Goal: Task Accomplishment & Management: Complete application form

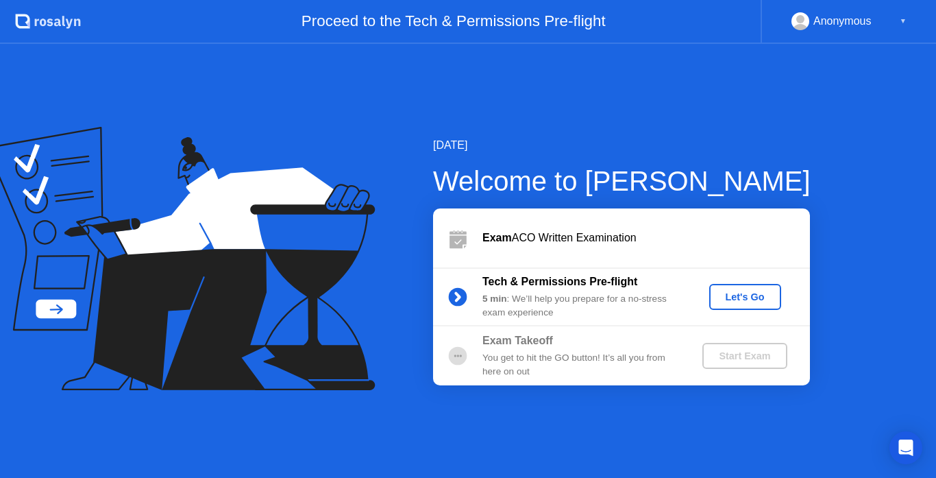
click at [725, 292] on div "Let's Go" at bounding box center [745, 296] width 61 height 11
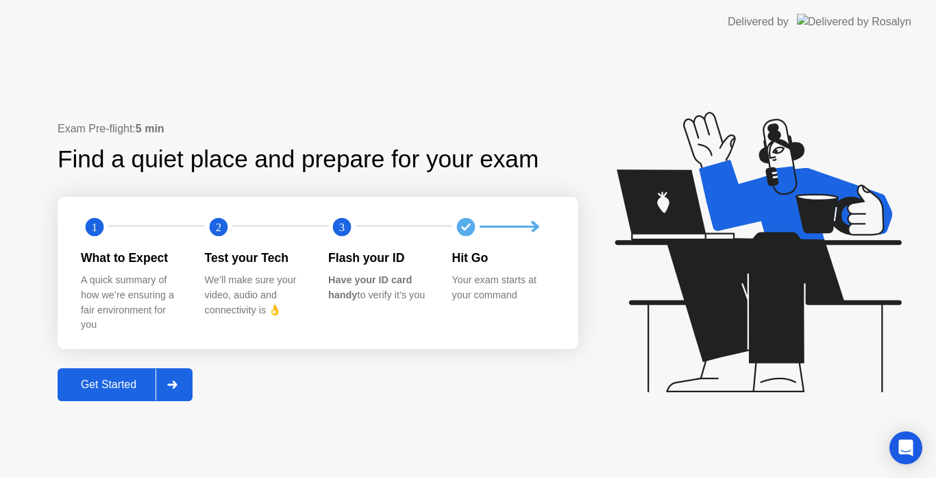
click at [115, 373] on button "Get Started" at bounding box center [125, 384] width 135 height 33
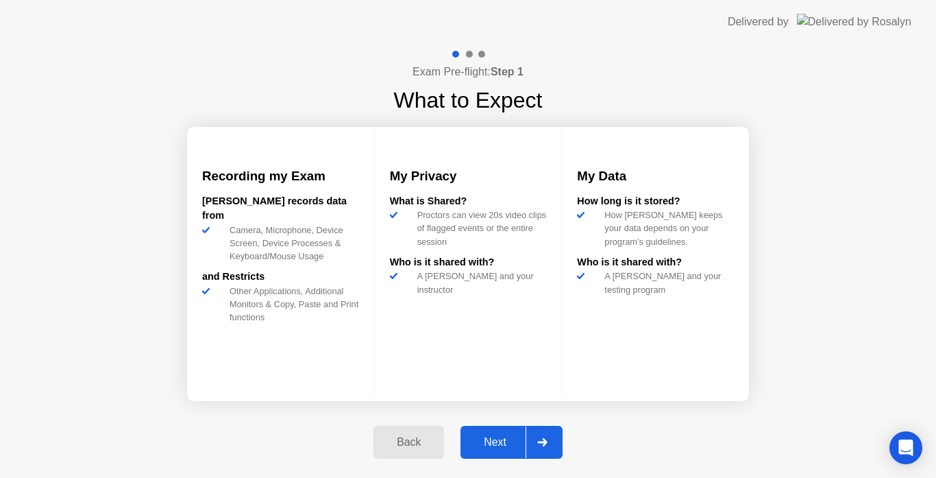
click at [509, 443] on div "Next" at bounding box center [495, 442] width 61 height 12
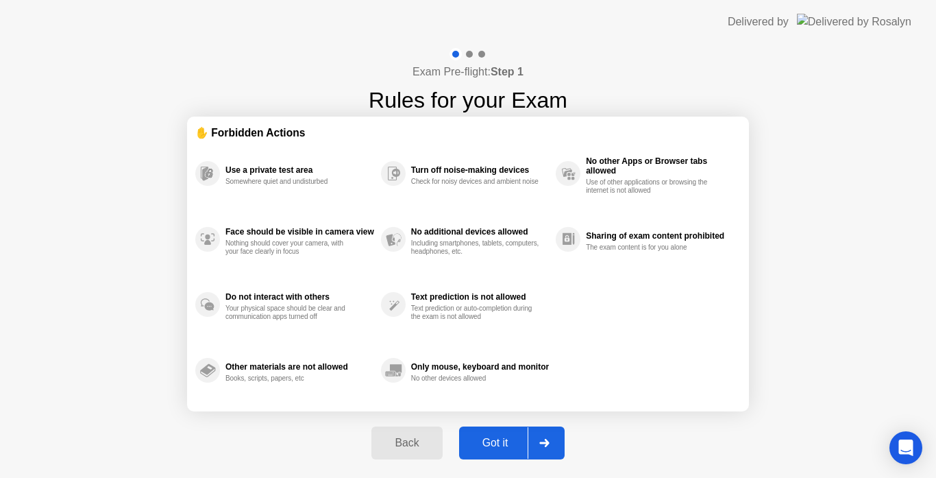
click at [509, 443] on div "Got it" at bounding box center [495, 443] width 64 height 12
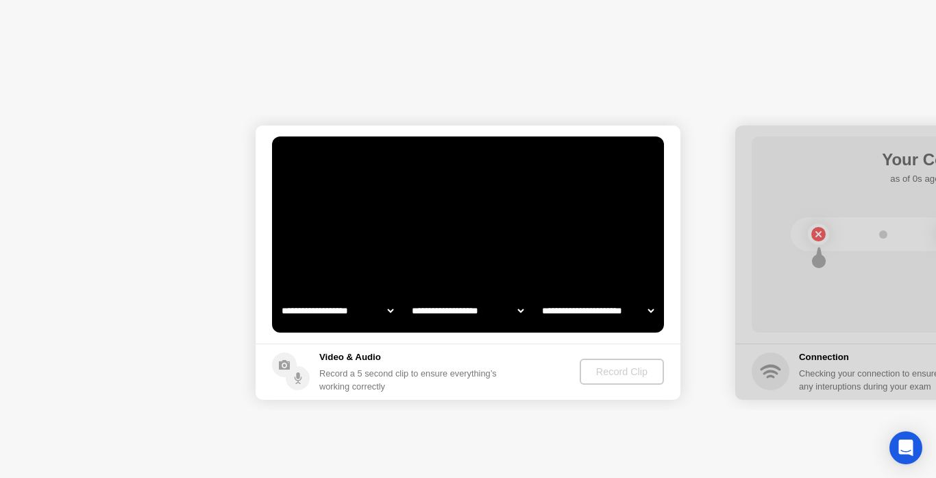
select select "**********"
select select "*******"
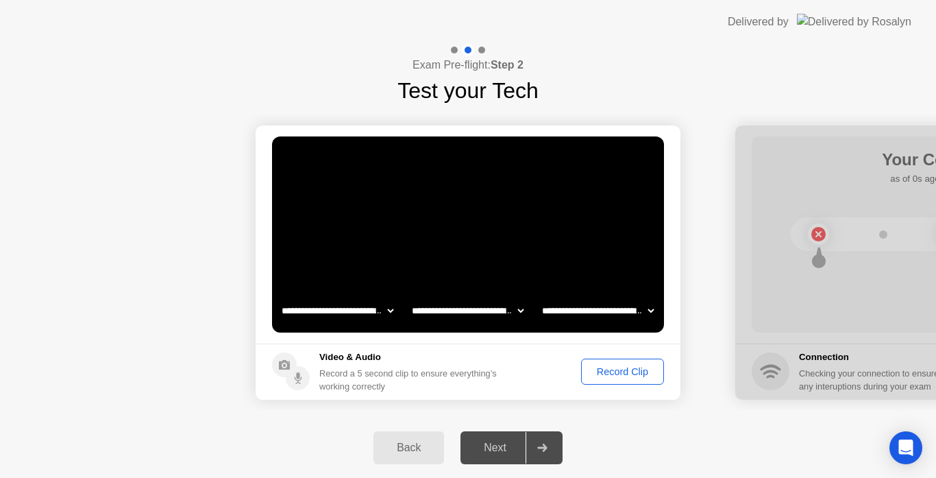
click at [610, 374] on div "Record Clip" at bounding box center [622, 371] width 73 height 11
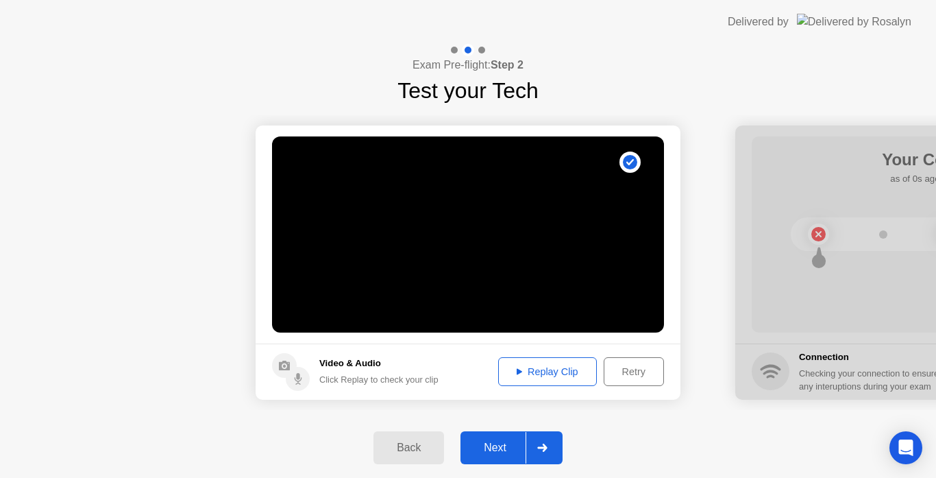
click at [538, 373] on div "Replay Clip" at bounding box center [547, 371] width 89 height 11
click at [499, 445] on div "Next" at bounding box center [495, 448] width 61 height 12
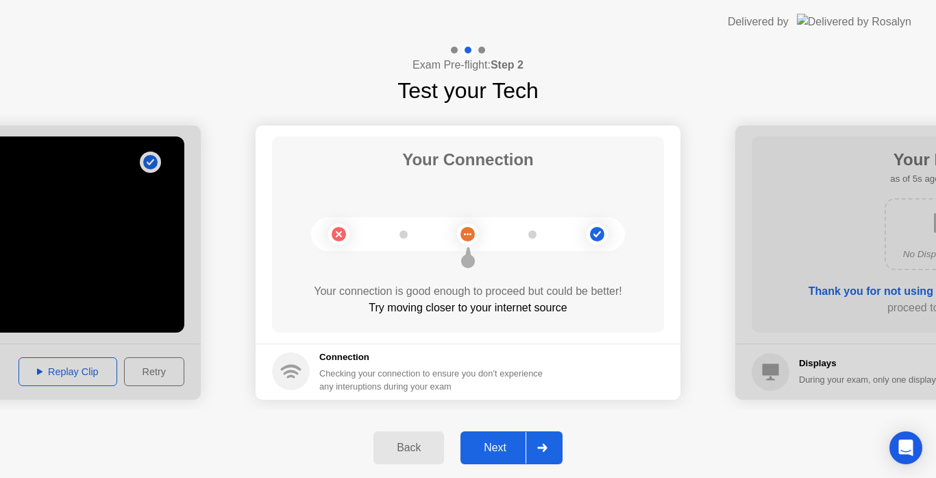
click at [503, 446] on div "Next" at bounding box center [495, 448] width 61 height 12
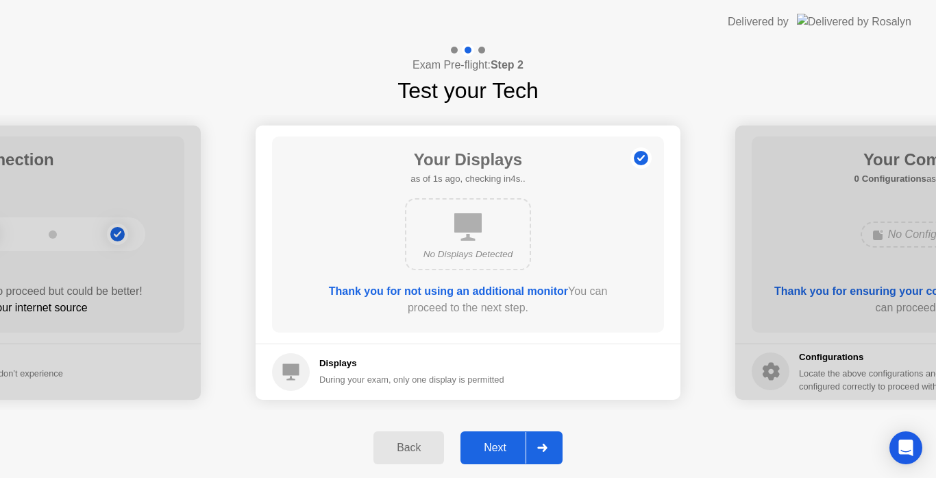
click at [503, 446] on div "Next" at bounding box center [495, 448] width 61 height 12
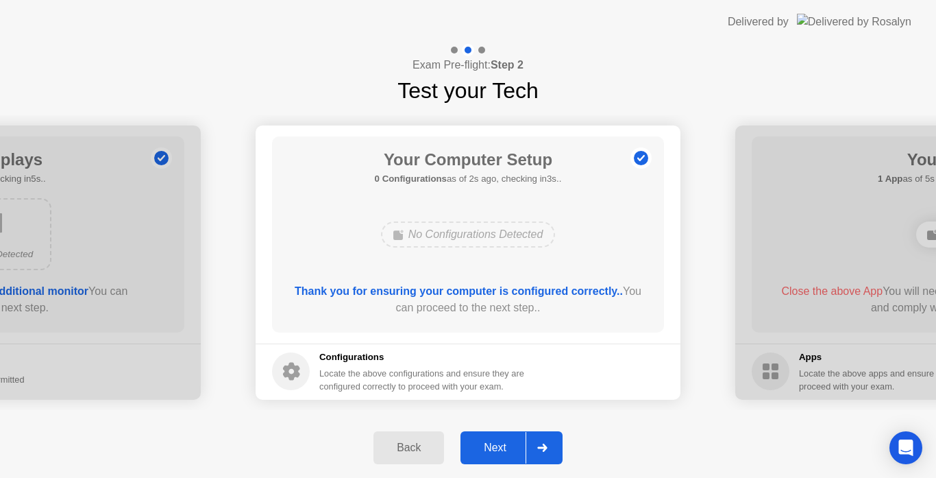
click at [503, 446] on div "Next" at bounding box center [495, 448] width 61 height 12
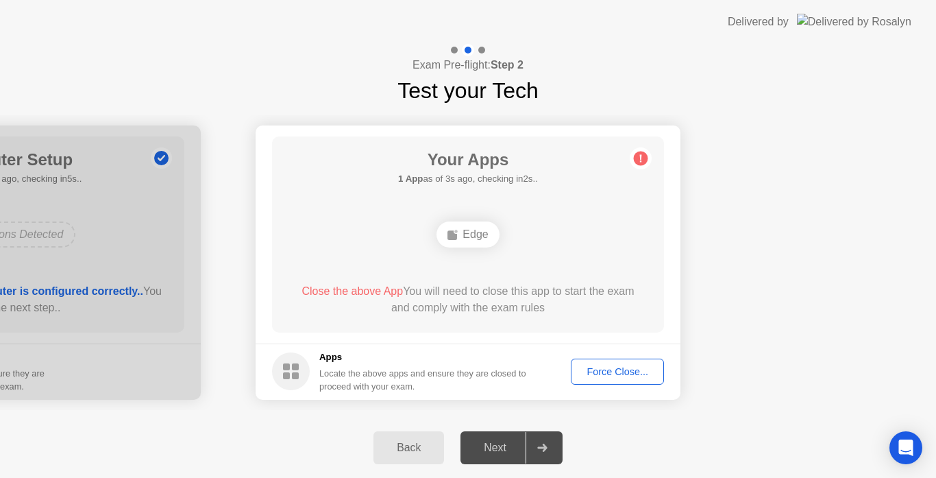
click at [493, 446] on div "Next" at bounding box center [495, 448] width 61 height 12
click at [661, 139] on div "Your Apps Searching for disallowed apps... Edge Close the above App You will ne…" at bounding box center [468, 234] width 392 height 196
click at [593, 367] on div "Force Close..." at bounding box center [618, 371] width 84 height 11
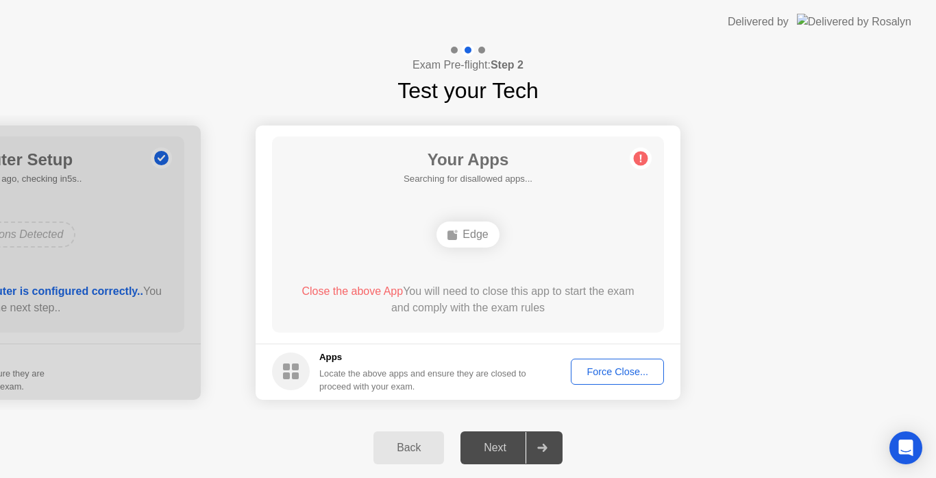
click at [342, 291] on span "Close the above App" at bounding box center [352, 291] width 101 height 12
click at [640, 161] on circle at bounding box center [641, 158] width 14 height 14
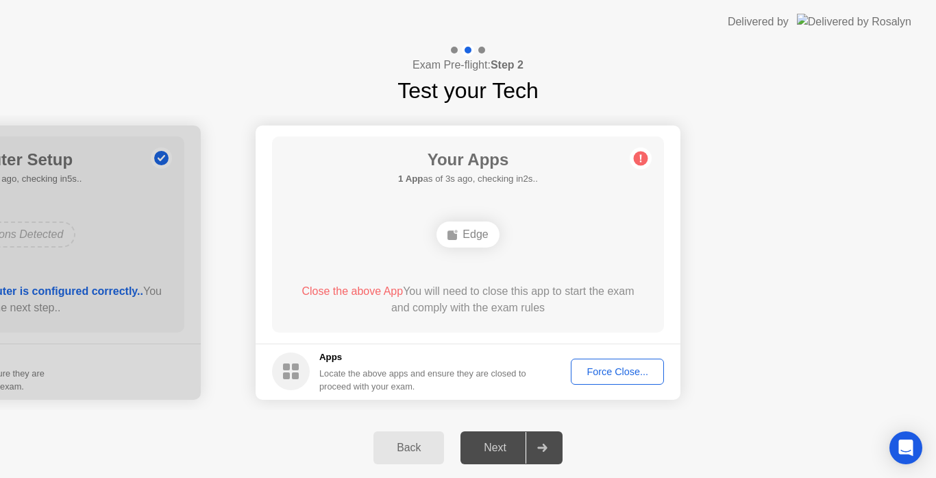
click at [640, 161] on circle at bounding box center [641, 158] width 14 height 14
click at [474, 228] on div "Edge" at bounding box center [468, 234] width 62 height 26
click at [472, 229] on div "Edge" at bounding box center [468, 234] width 62 height 26
click at [287, 372] on circle at bounding box center [291, 371] width 38 height 38
click at [628, 370] on div "Force Close..." at bounding box center [618, 371] width 84 height 11
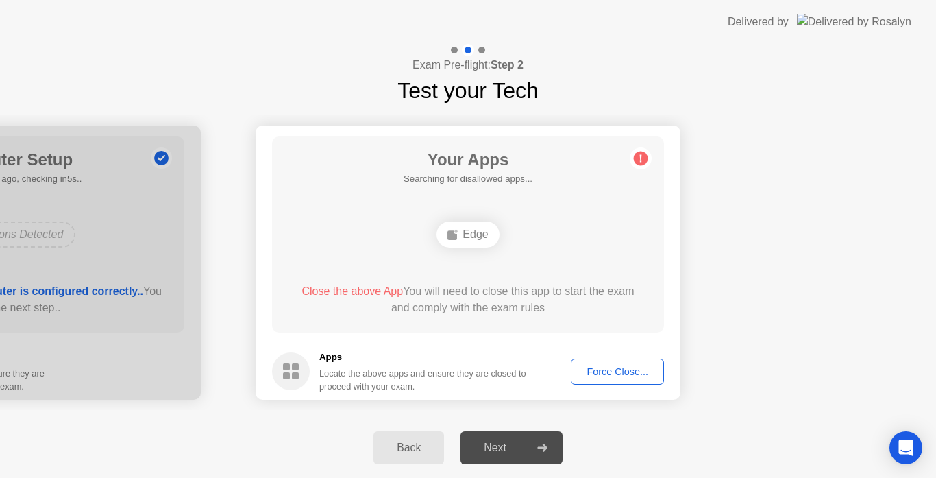
click at [612, 366] on div "Force Close..." at bounding box center [618, 371] width 84 height 11
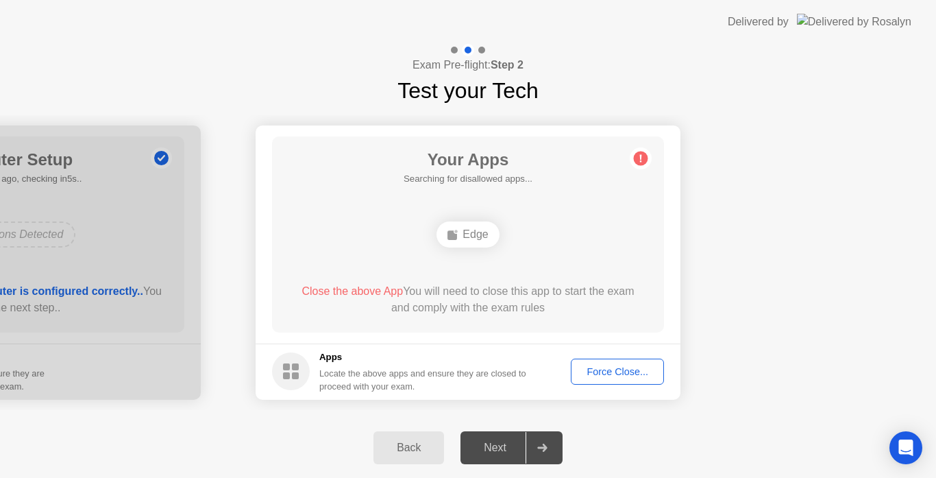
click at [598, 374] on div "Force Close..." at bounding box center [618, 371] width 84 height 11
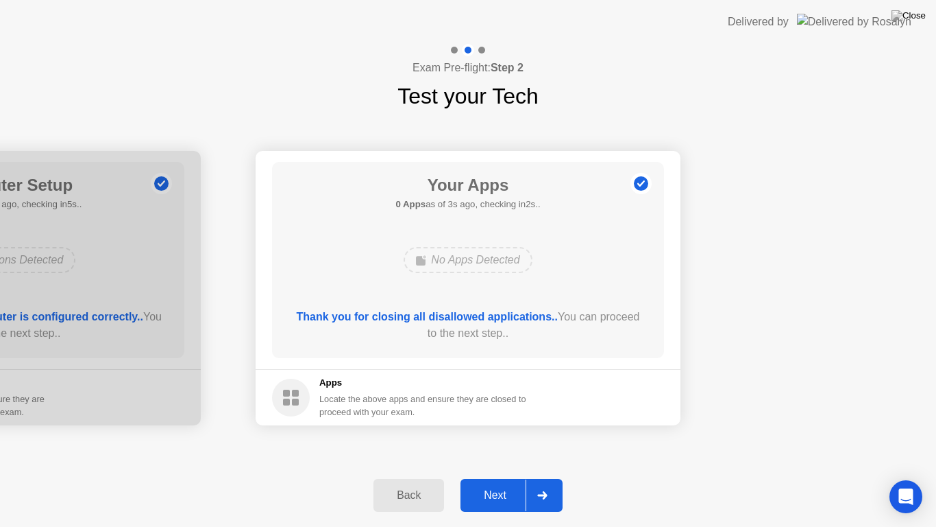
click at [488, 477] on div "Next" at bounding box center [495, 495] width 61 height 12
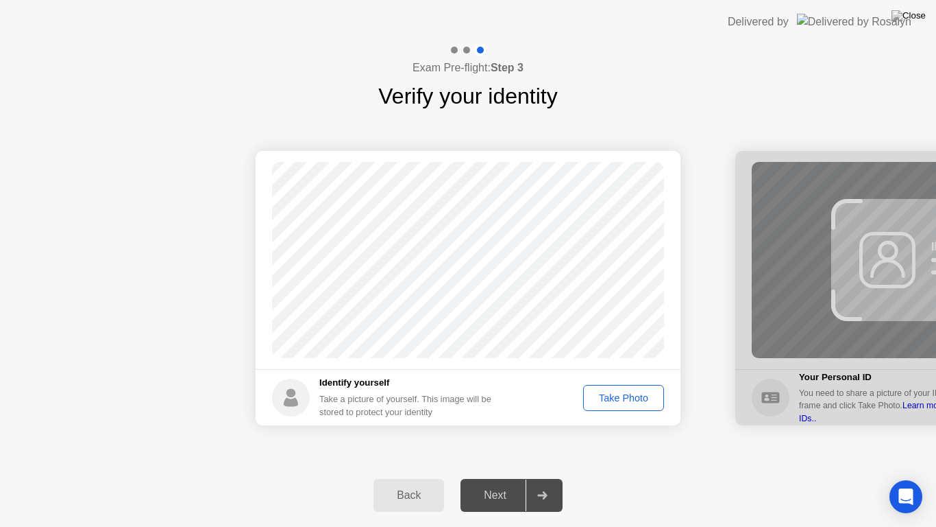
click at [488, 477] on div "Next" at bounding box center [495, 495] width 61 height 12
click at [615, 402] on div "Take Photo" at bounding box center [623, 397] width 71 height 11
click at [633, 397] on div "Retake" at bounding box center [632, 397] width 53 height 11
click at [633, 397] on div "Take Photo" at bounding box center [623, 397] width 71 height 11
click at [633, 397] on div "Retake" at bounding box center [632, 397] width 53 height 11
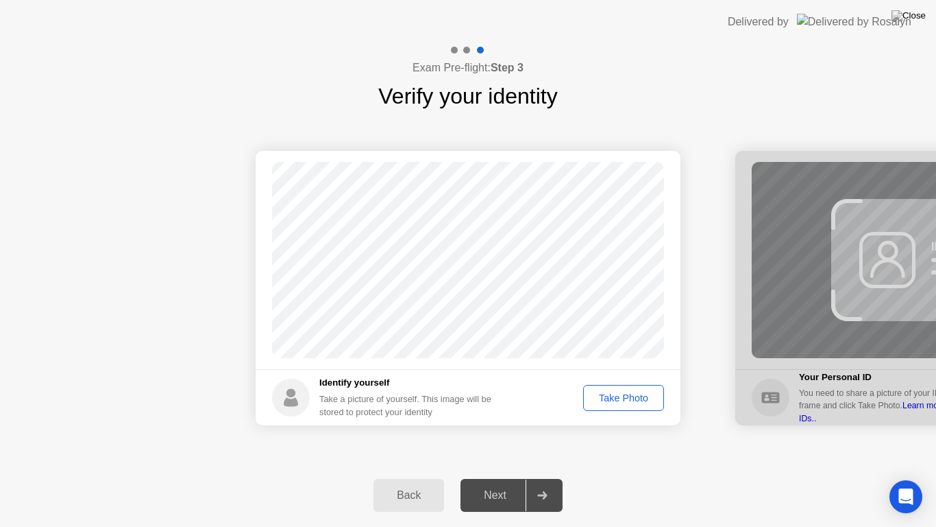
click at [503, 477] on div "Next" at bounding box center [495, 495] width 61 height 12
click at [607, 392] on div "Take Photo" at bounding box center [623, 397] width 71 height 11
click at [506, 477] on div "Next" at bounding box center [495, 495] width 61 height 12
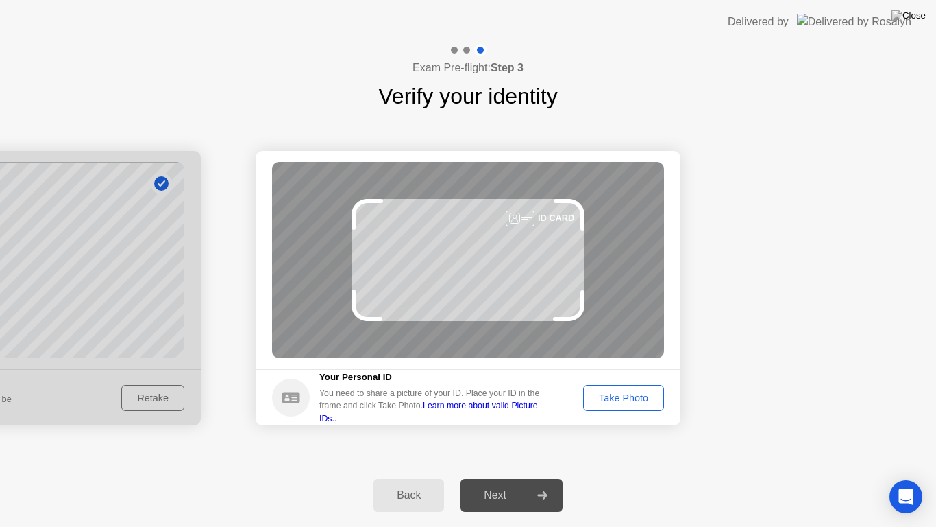
click at [612, 398] on div "Take Photo" at bounding box center [623, 397] width 71 height 11
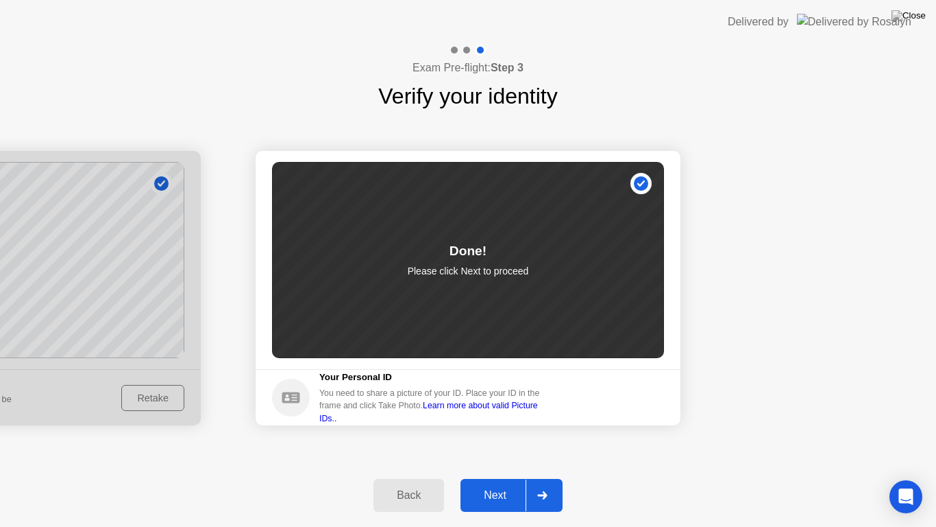
click at [499, 477] on div "Next" at bounding box center [495, 495] width 61 height 12
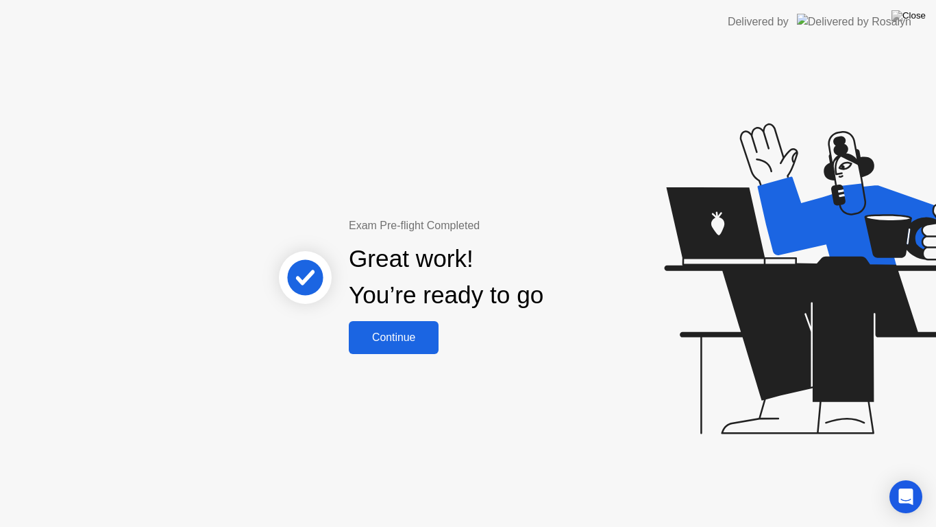
click at [394, 341] on div "Continue" at bounding box center [394, 337] width 82 height 12
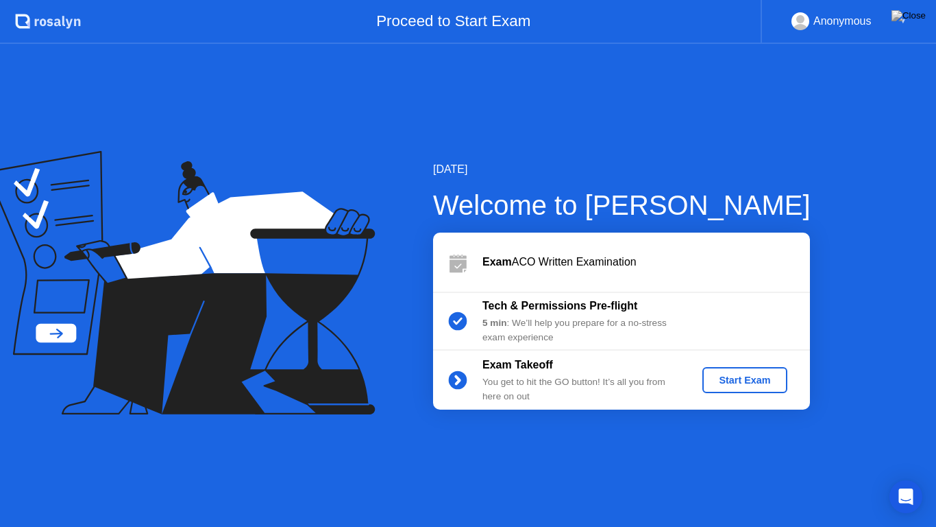
click at [731, 382] on div "Start Exam" at bounding box center [744, 379] width 73 height 11
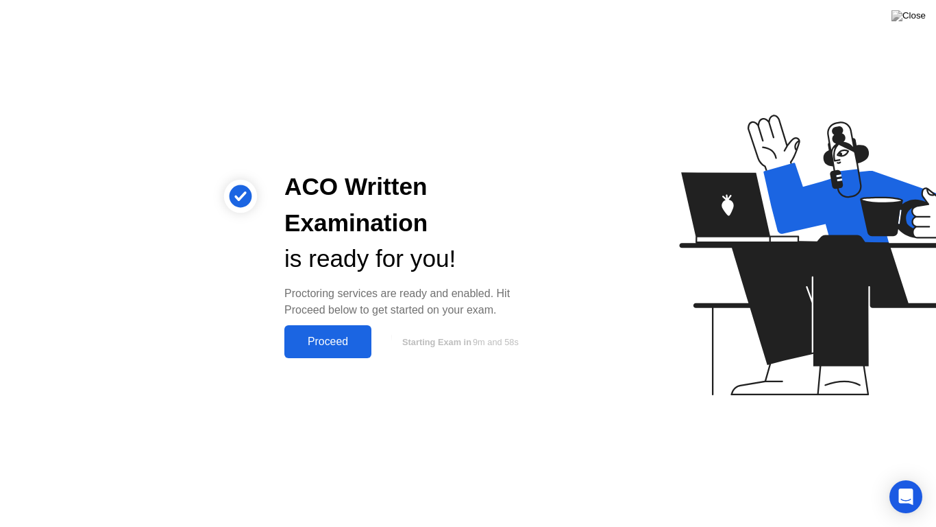
click at [321, 346] on div "Proceed" at bounding box center [328, 341] width 79 height 12
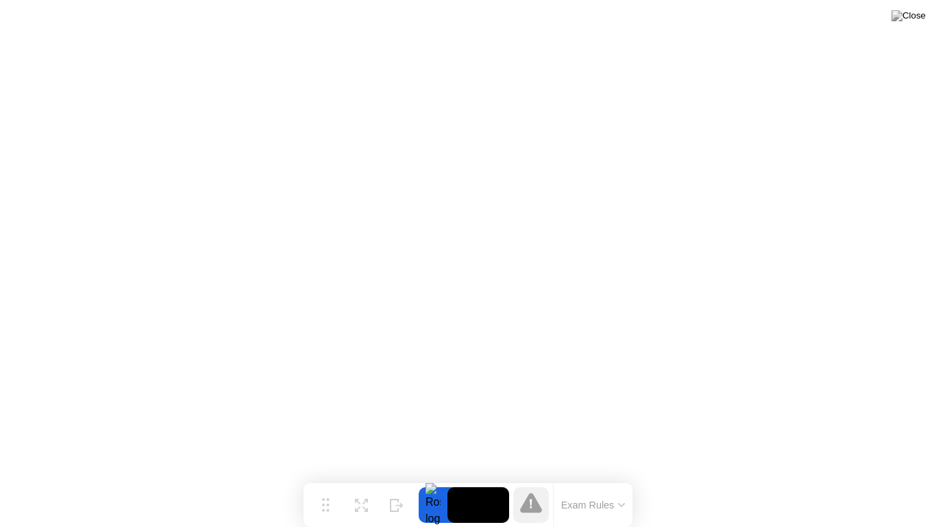
click at [570, 477] on button "Exam Rules" at bounding box center [593, 504] width 73 height 12
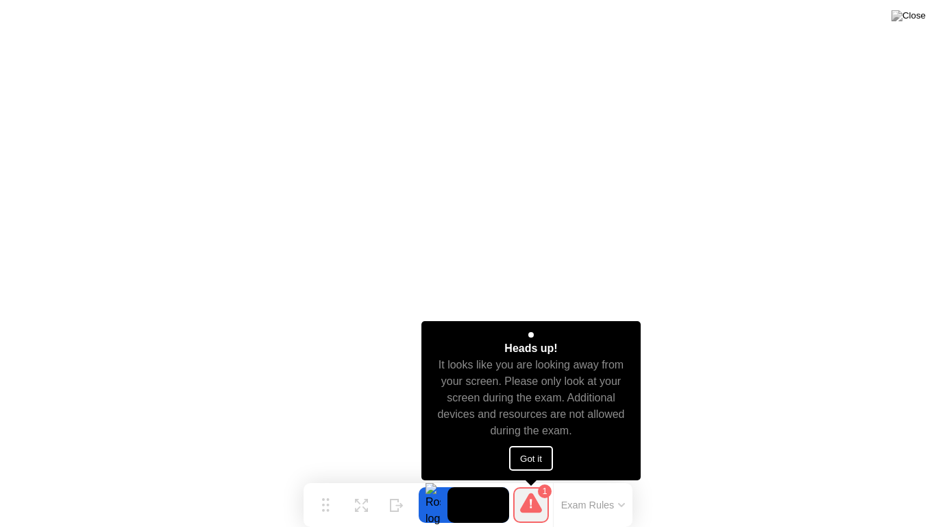
click at [538, 452] on button "Got it" at bounding box center [531, 458] width 44 height 25
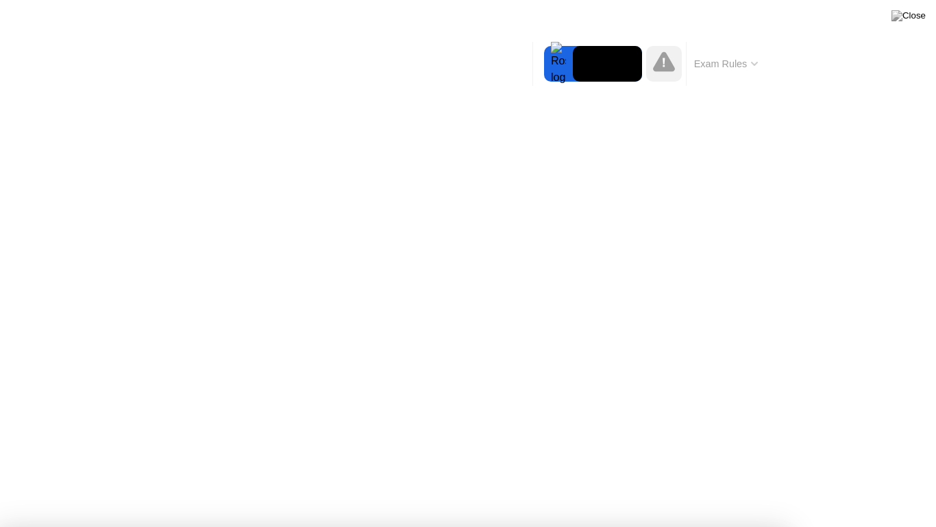
click at [763, 477] on div at bounding box center [468, 527] width 936 height 0
click at [759, 64] on button "Exam Rules" at bounding box center [726, 64] width 73 height 12
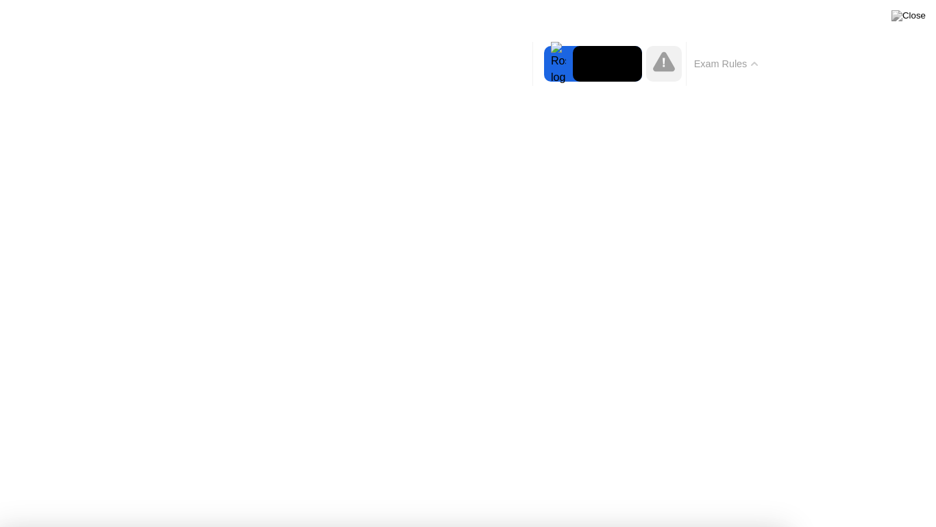
click at [800, 477] on div at bounding box center [468, 527] width 936 height 0
click at [791, 477] on div at bounding box center [468, 527] width 936 height 0
click at [652, 477] on div at bounding box center [468, 527] width 936 height 0
drag, startPoint x: 484, startPoint y: 472, endPoint x: 570, endPoint y: 504, distance: 92.2
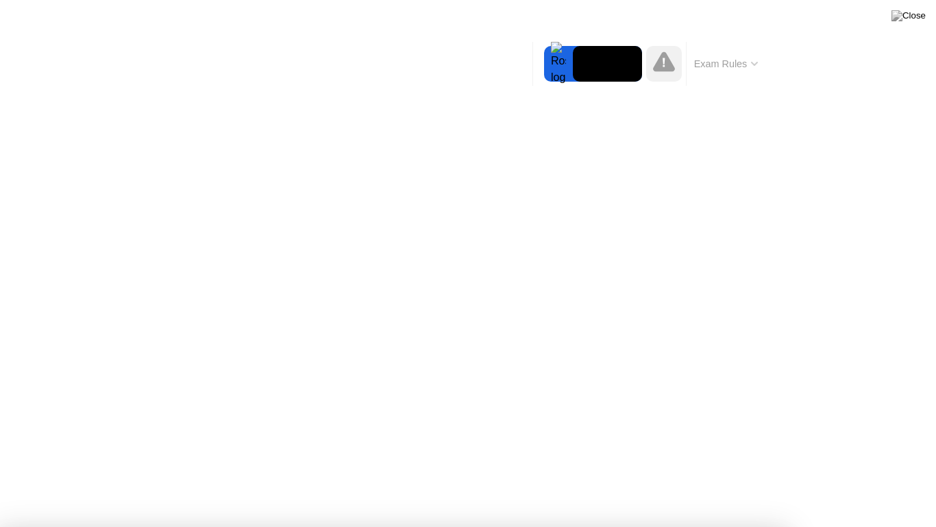
drag, startPoint x: 688, startPoint y: 267, endPoint x: 431, endPoint y: 93, distance: 311.5
drag, startPoint x: 425, startPoint y: 55, endPoint x: 459, endPoint y: 103, distance: 58.6
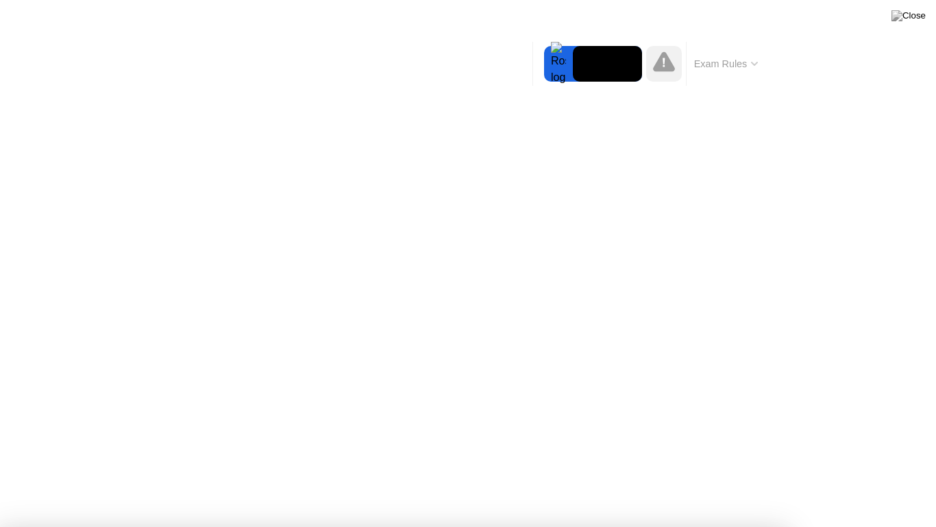
click at [894, 477] on div at bounding box center [468, 527] width 936 height 0
click at [913, 19] on img at bounding box center [909, 15] width 34 height 11
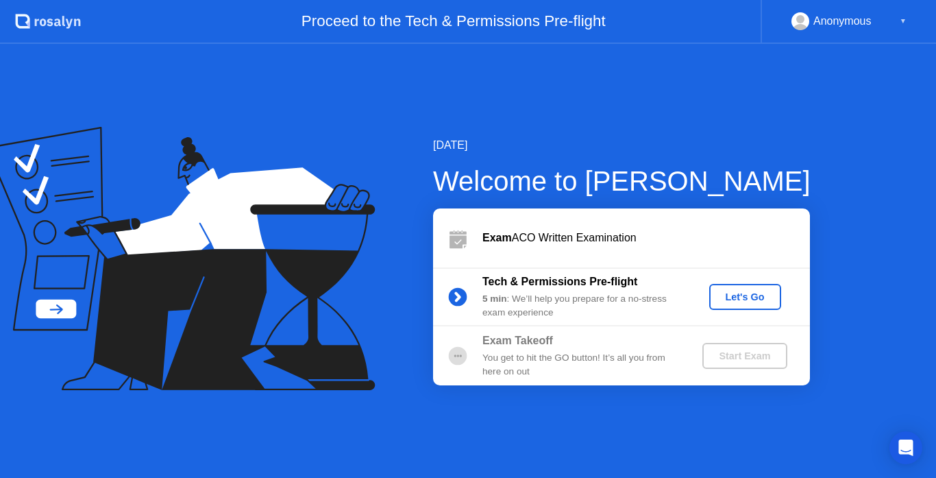
click at [563, 175] on div "Welcome to [PERSON_NAME]" at bounding box center [622, 180] width 378 height 41
click at [729, 302] on div "Let's Go" at bounding box center [745, 296] width 61 height 11
